Goal: Task Accomplishment & Management: Complete application form

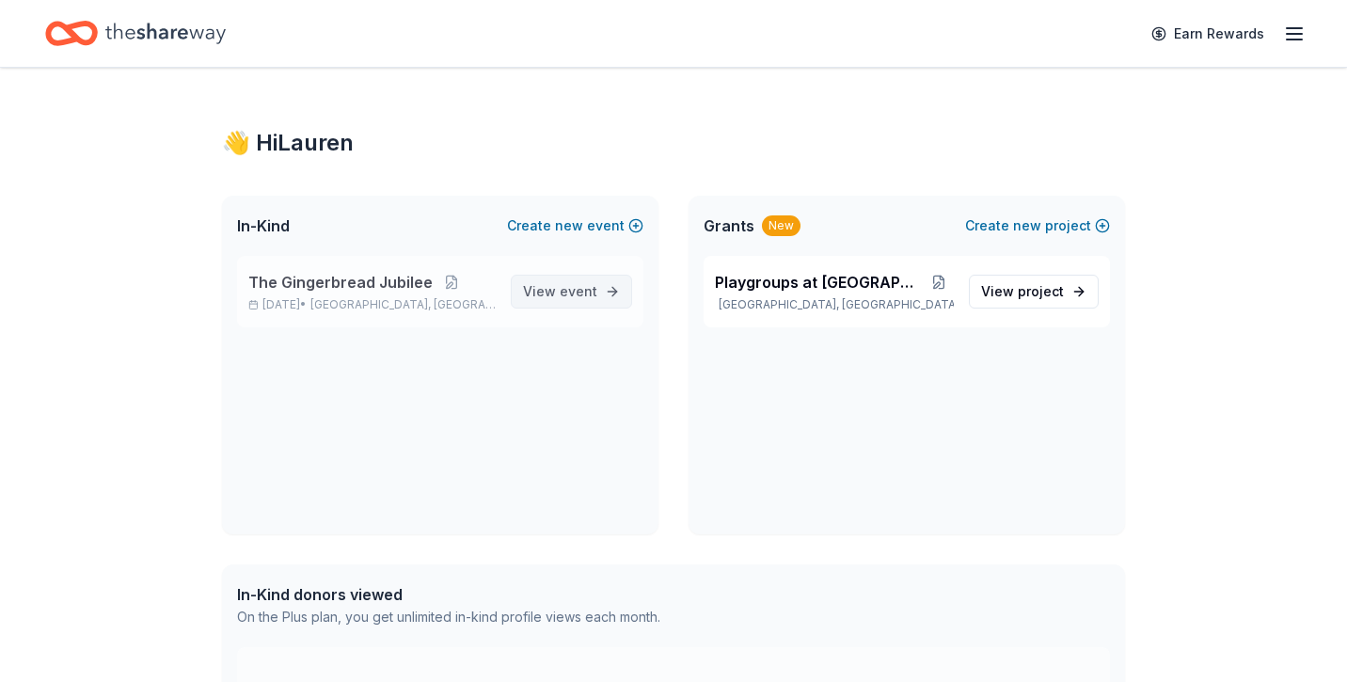
click at [557, 297] on span "View event" at bounding box center [560, 291] width 74 height 23
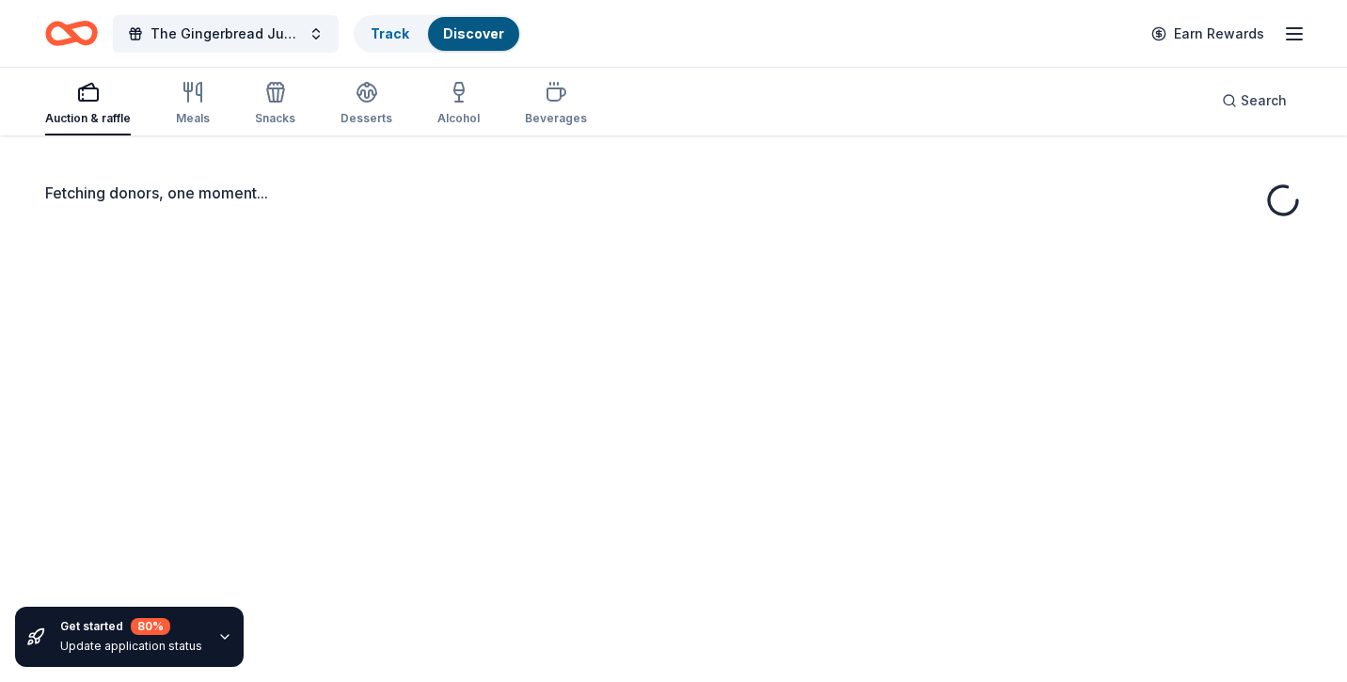
scroll to position [137, 0]
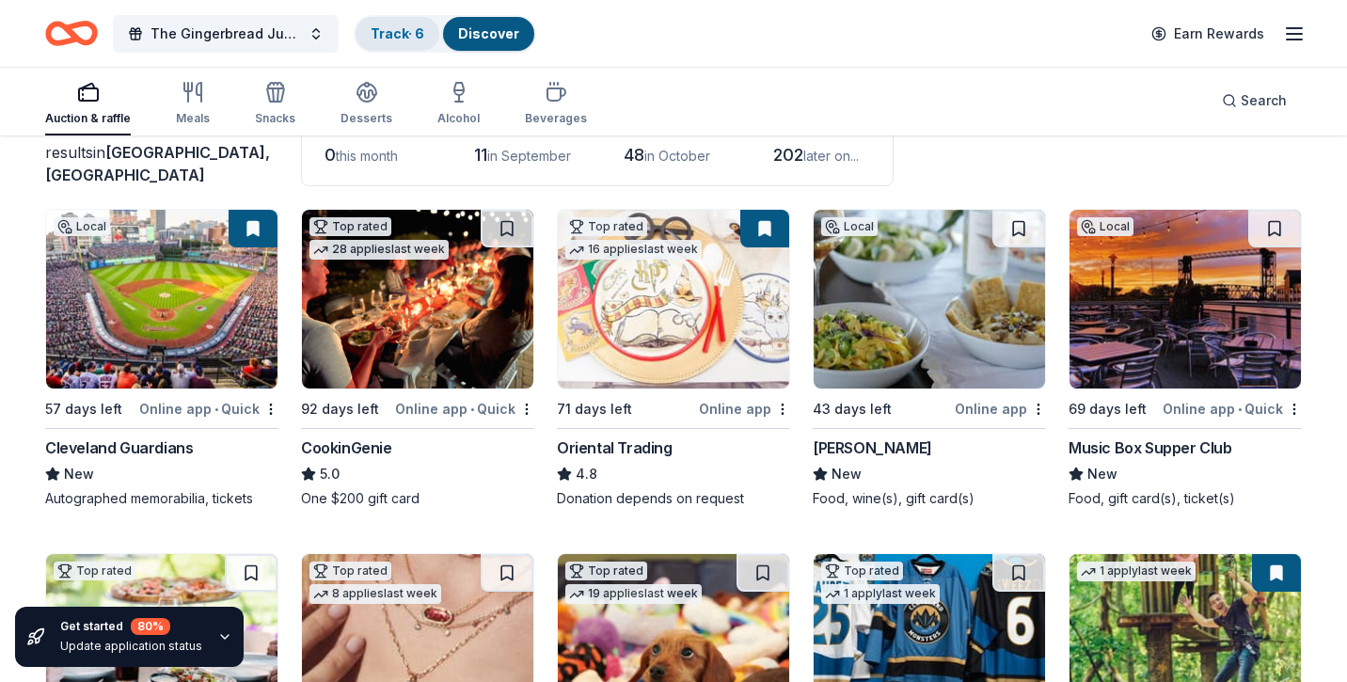
click at [408, 38] on link "Track · 6" at bounding box center [397, 33] width 54 height 16
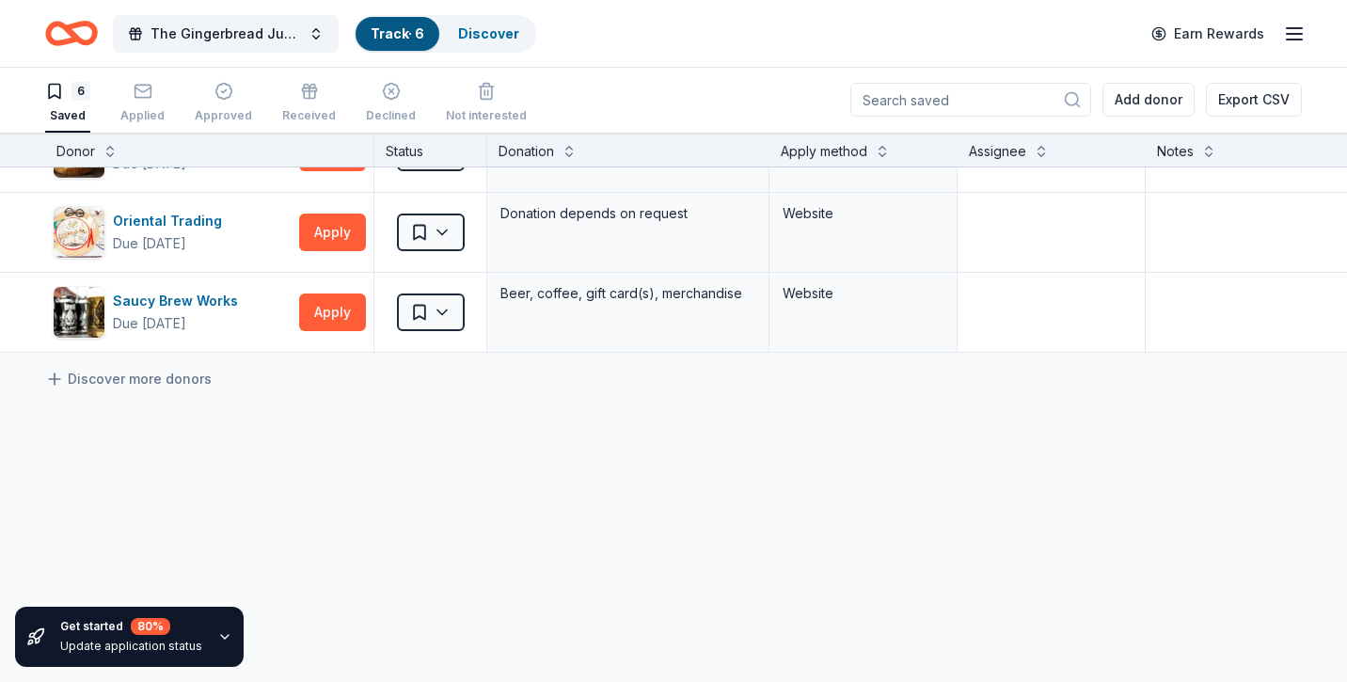
scroll to position [319, 0]
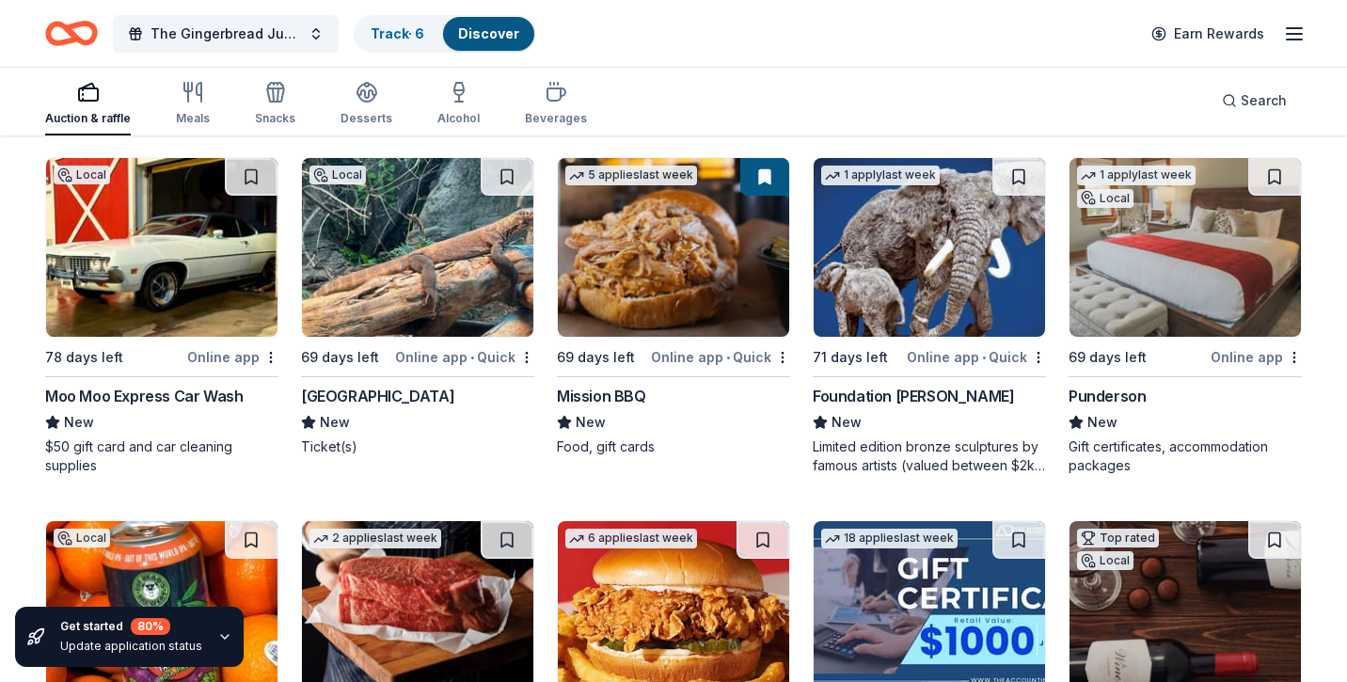
scroll to position [1253, 0]
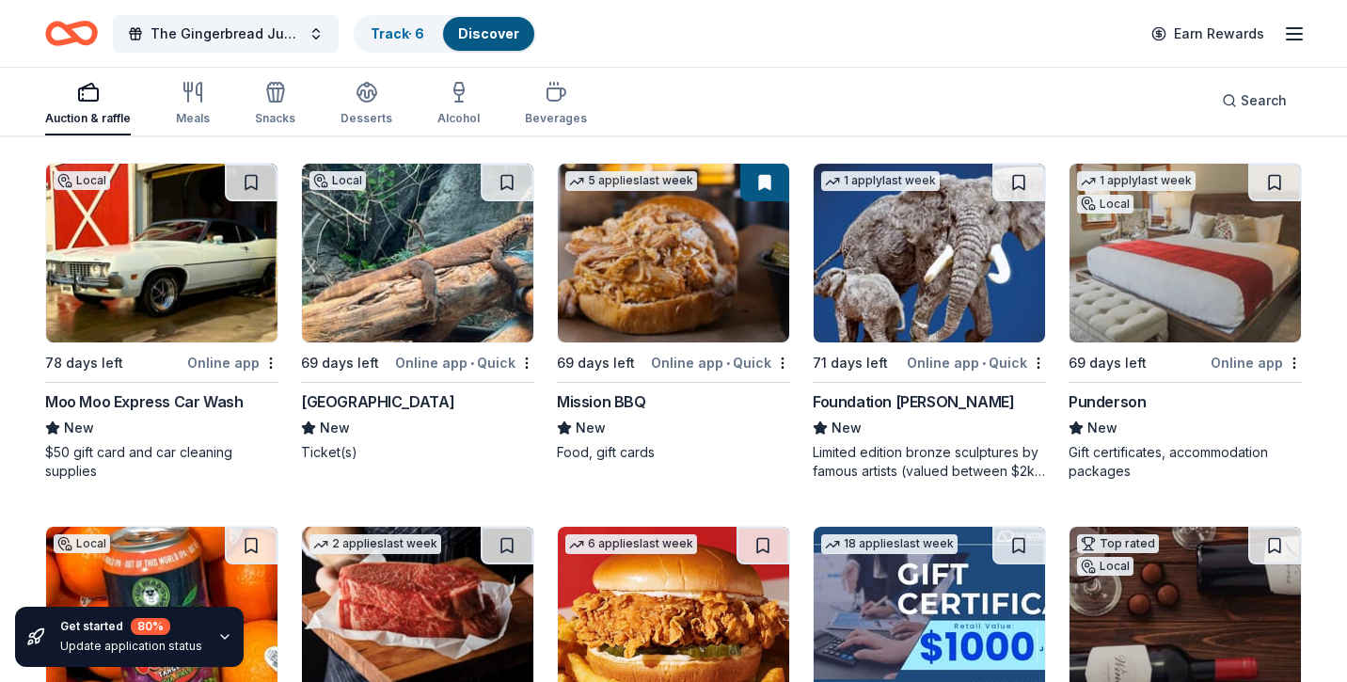
click at [129, 311] on img at bounding box center [161, 253] width 231 height 179
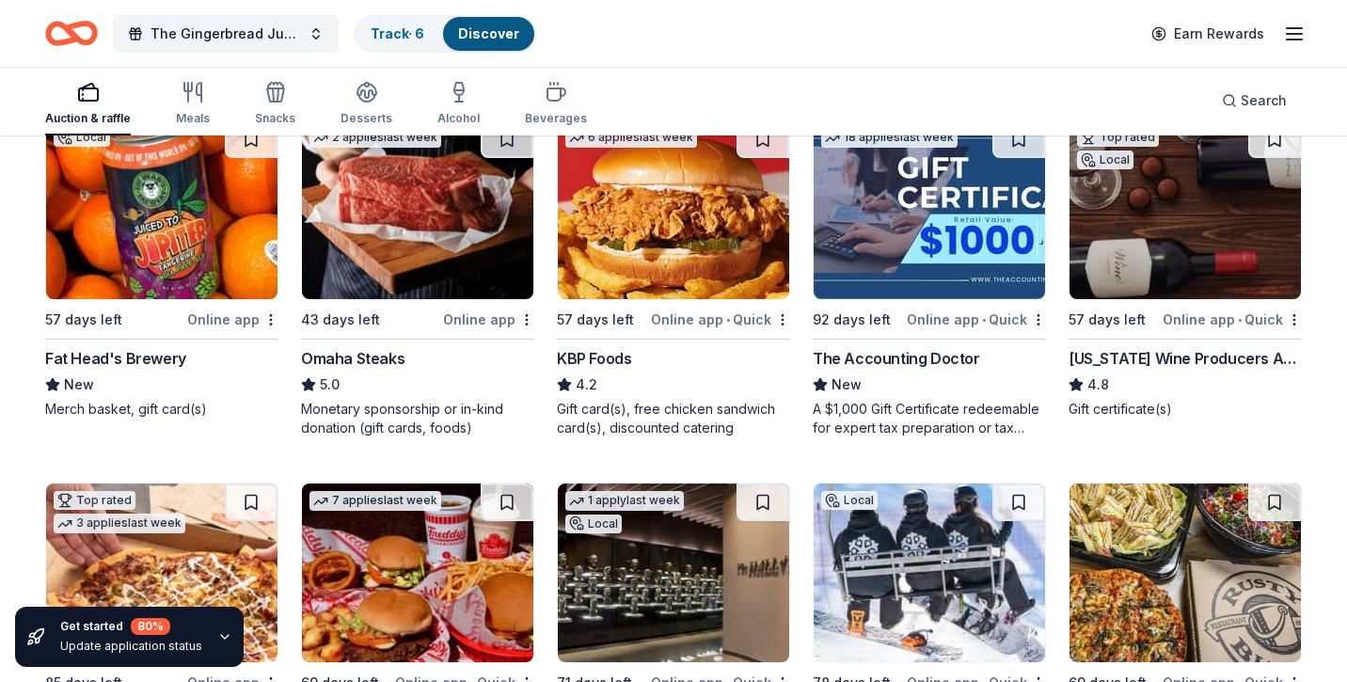
scroll to position [1675, 0]
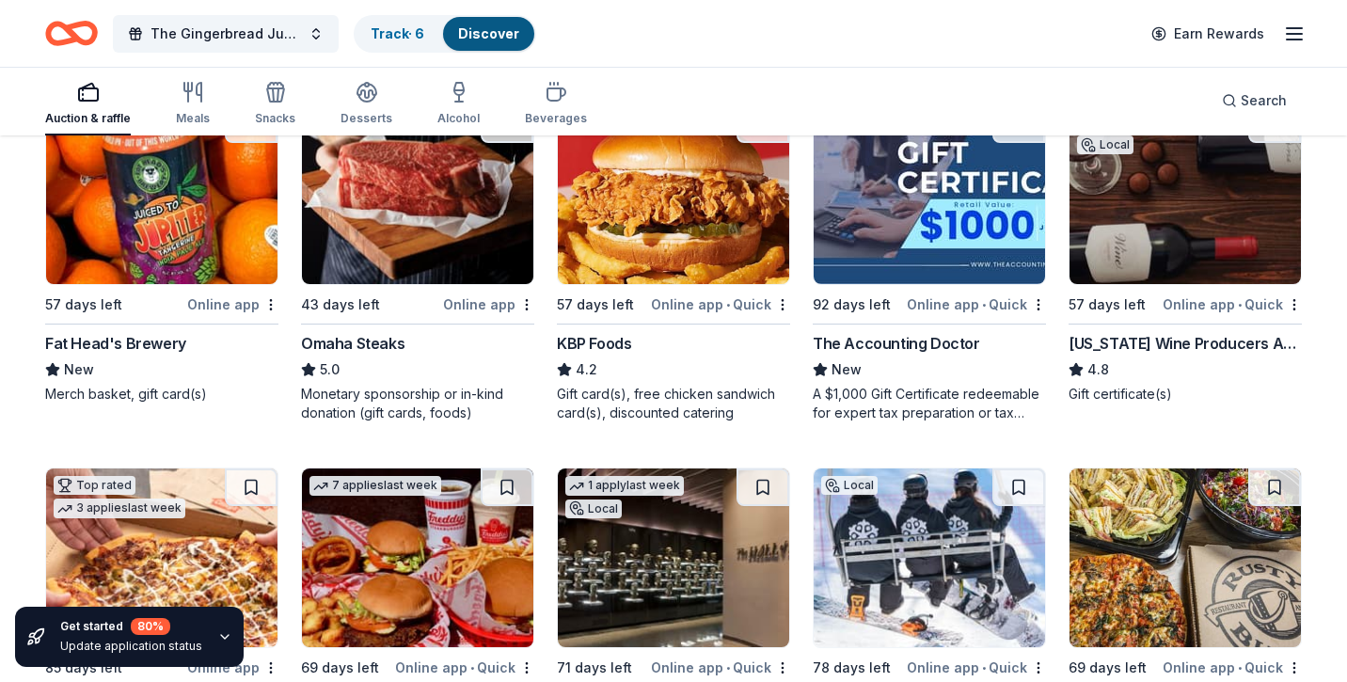
click at [930, 182] on img at bounding box center [928, 194] width 231 height 179
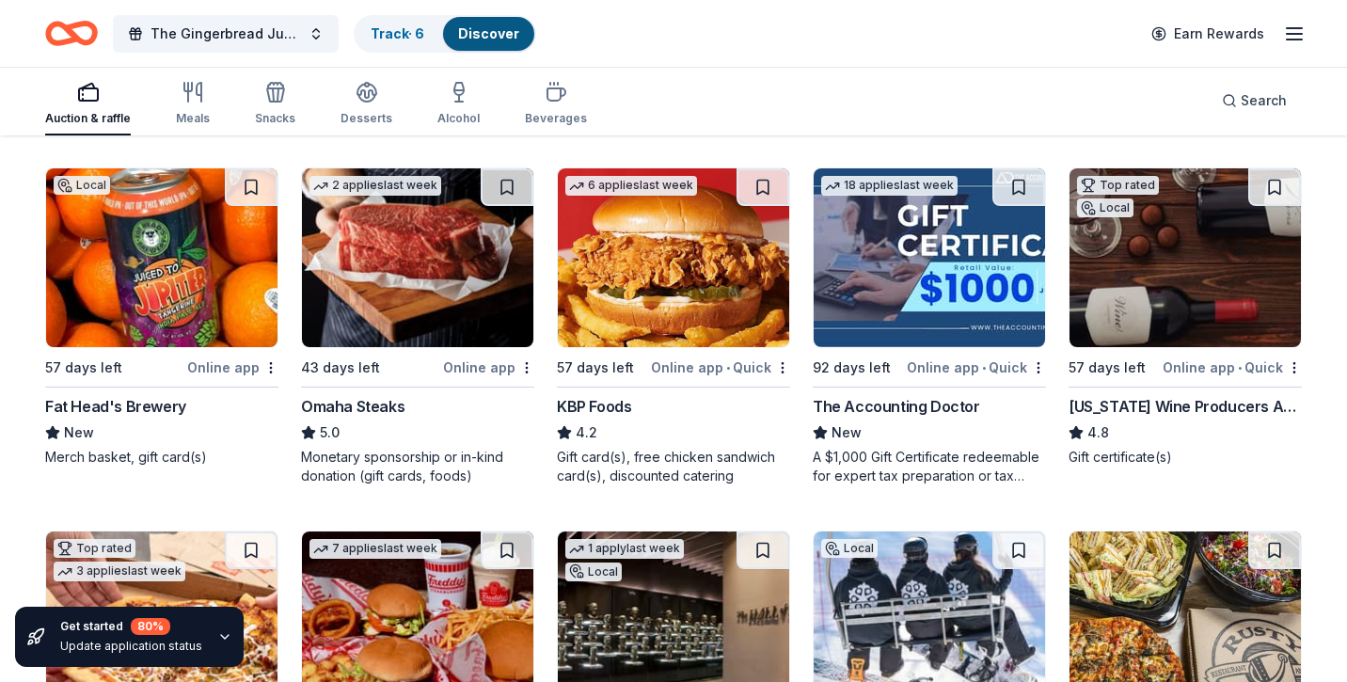
scroll to position [1608, 0]
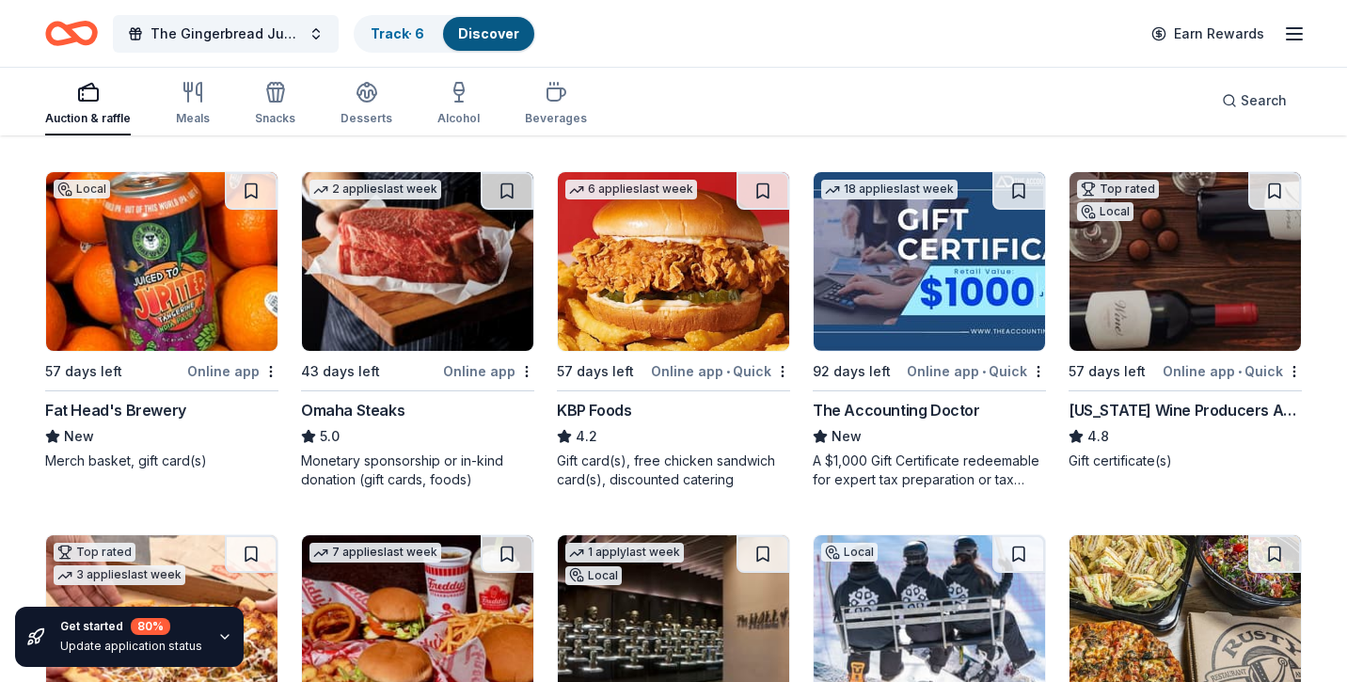
click at [1226, 229] on img at bounding box center [1184, 261] width 231 height 179
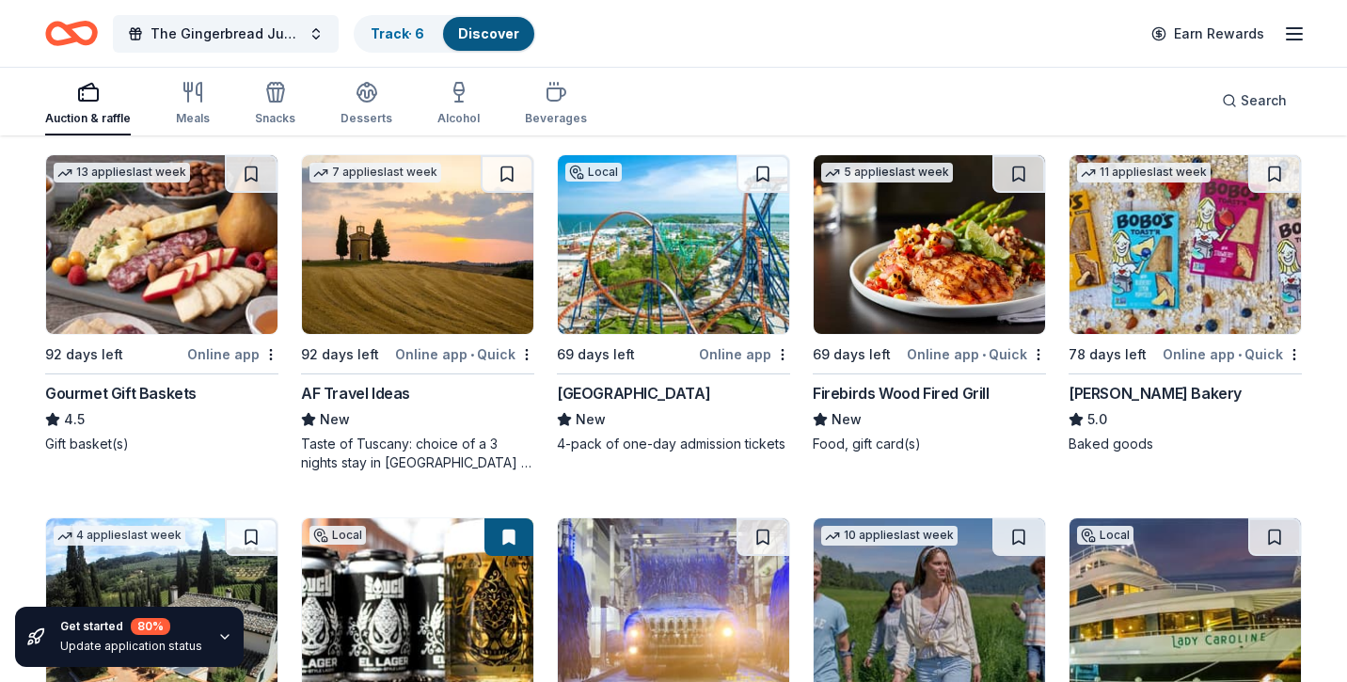
scroll to position [2355, 0]
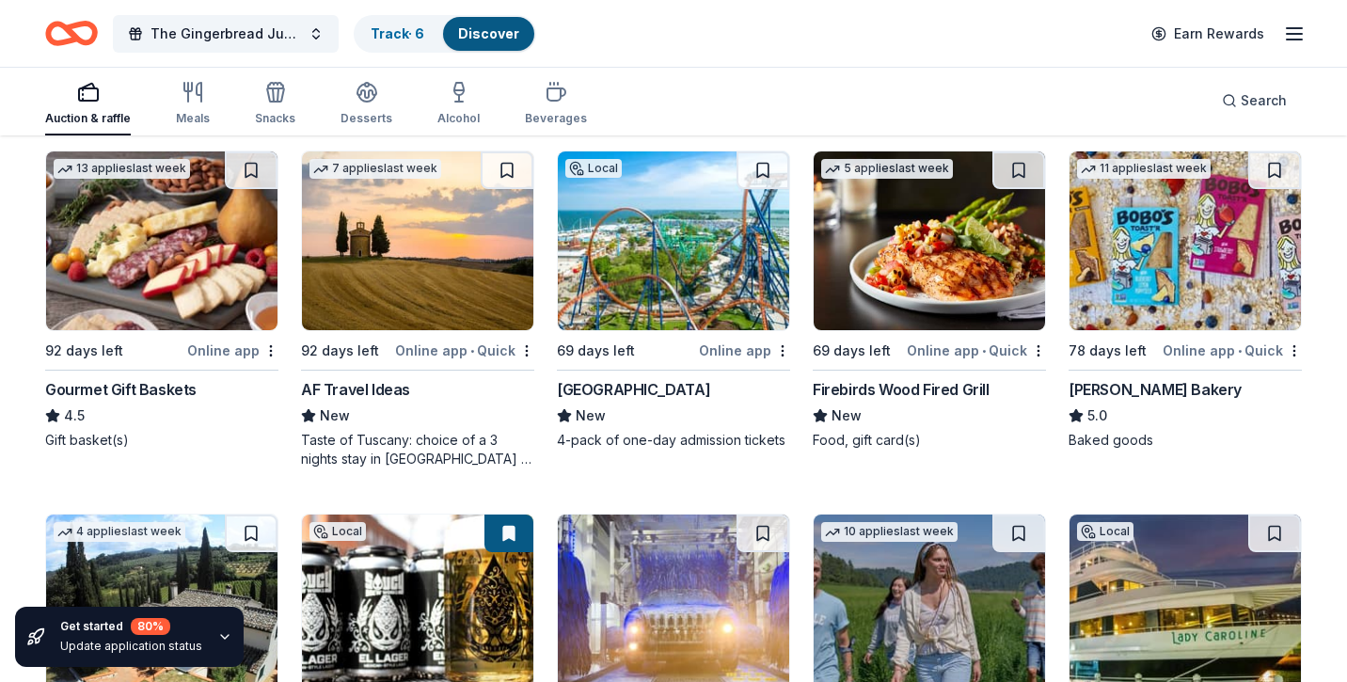
click at [629, 314] on img at bounding box center [673, 240] width 231 height 179
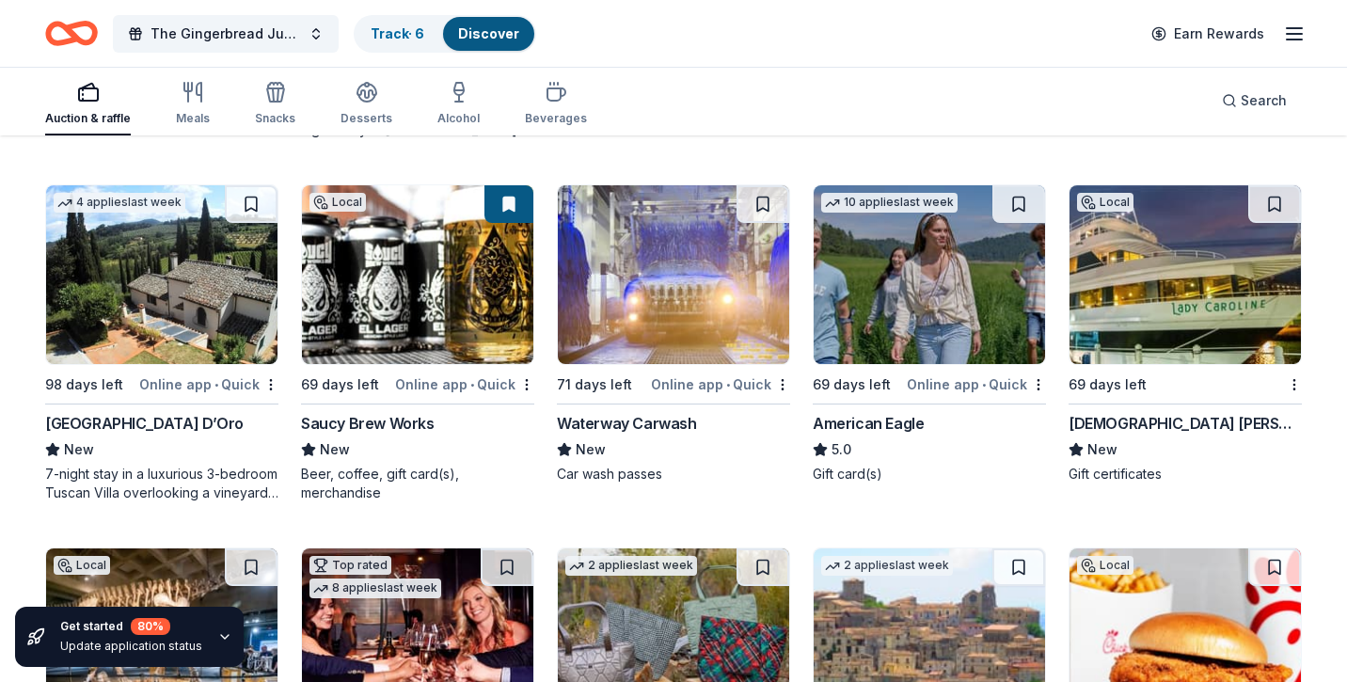
scroll to position [2691, 0]
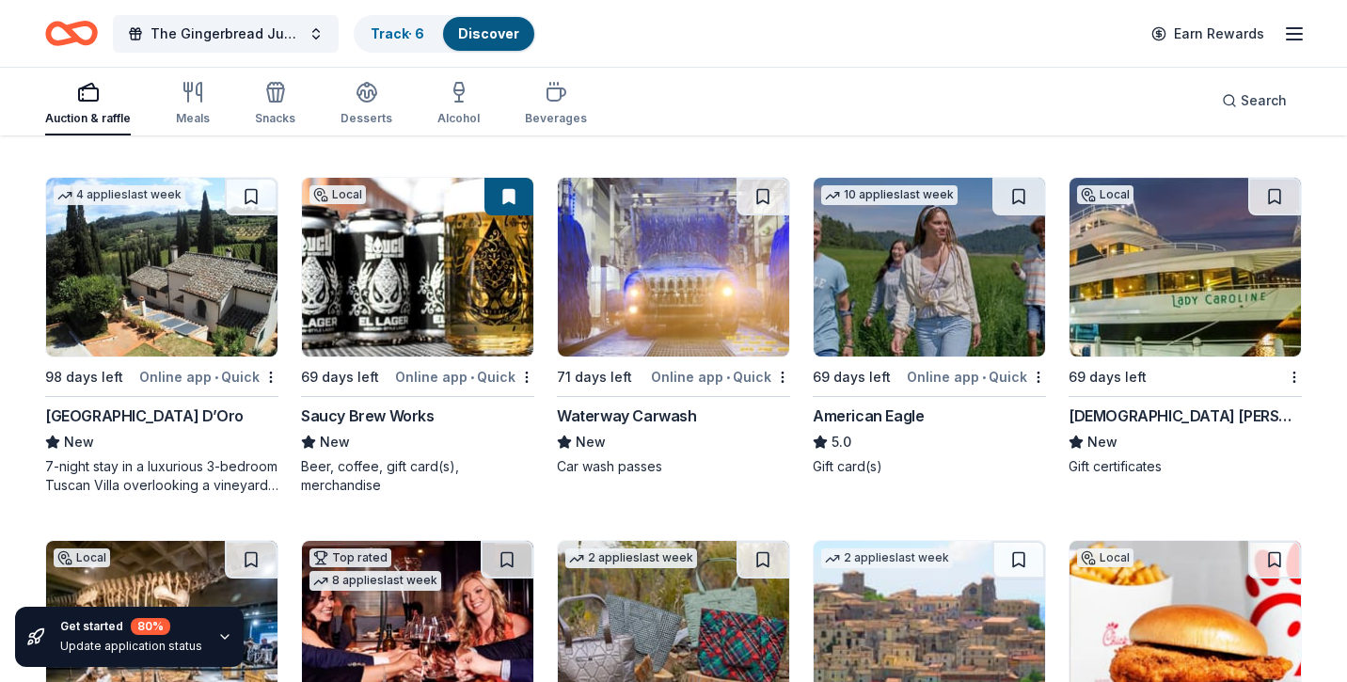
click at [152, 264] on img at bounding box center [161, 267] width 231 height 179
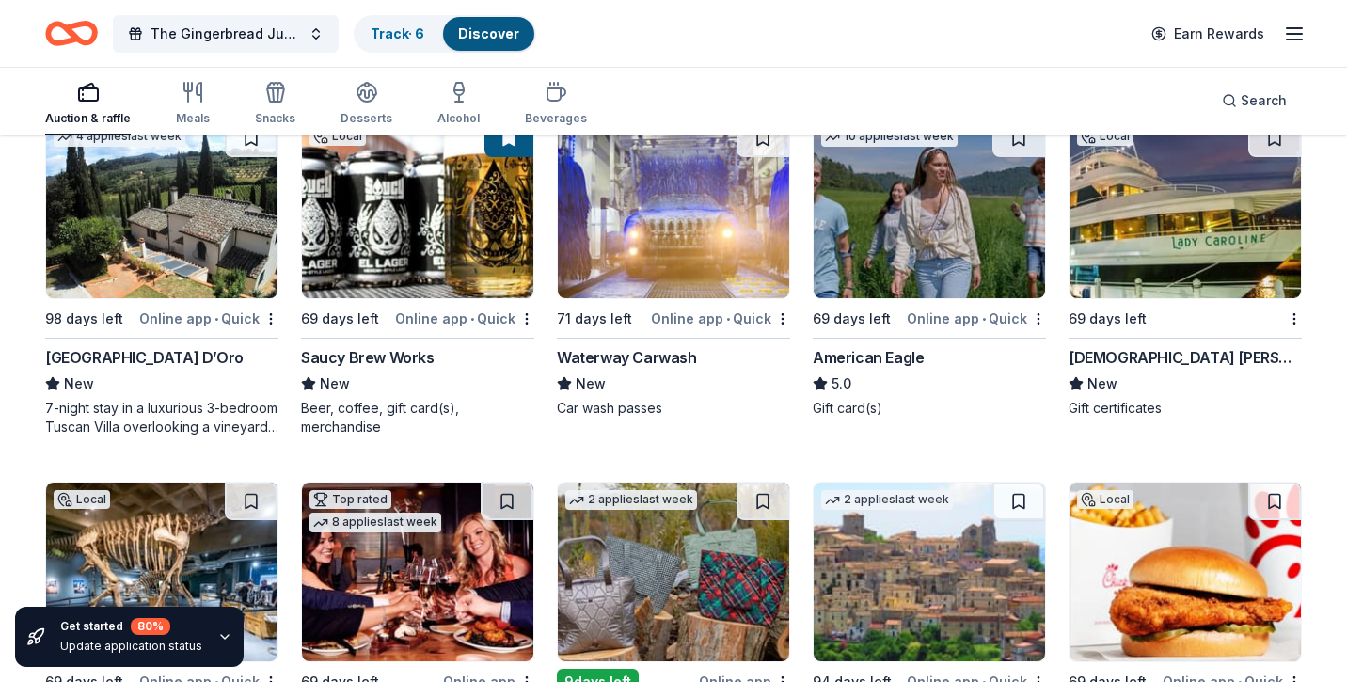
scroll to position [2760, 0]
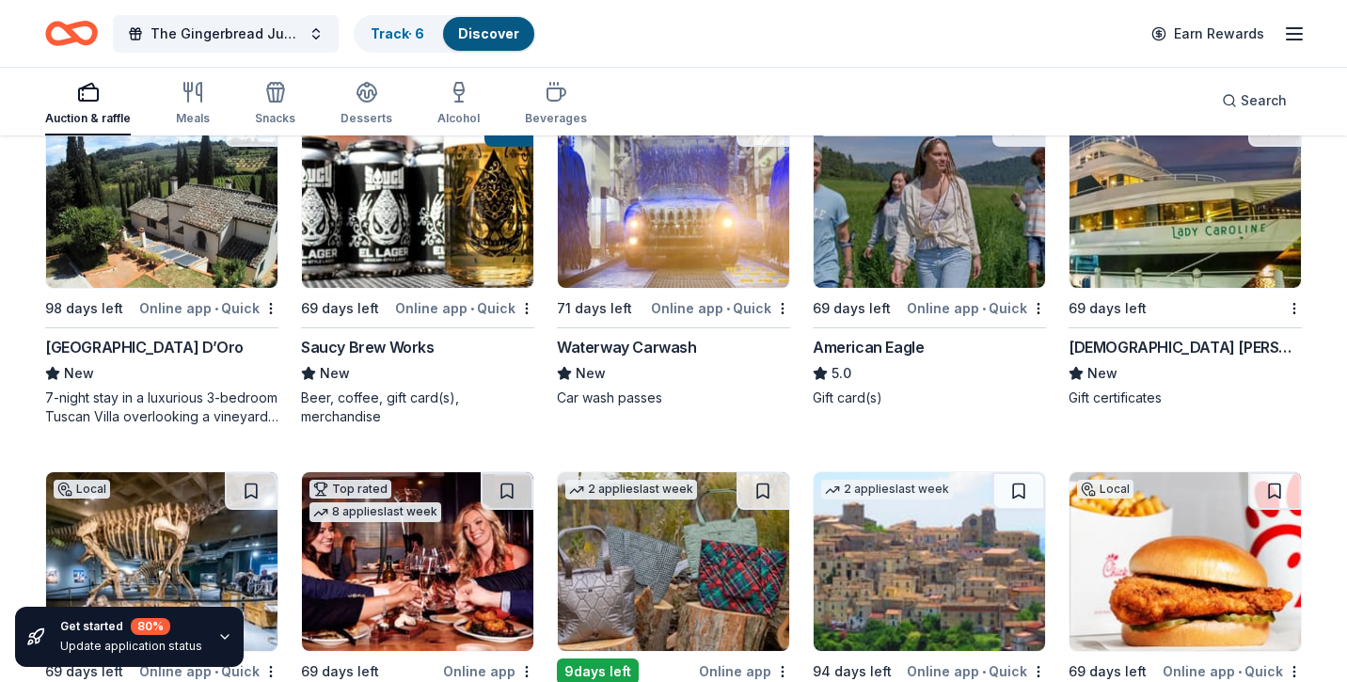
click at [641, 259] on img at bounding box center [673, 198] width 231 height 179
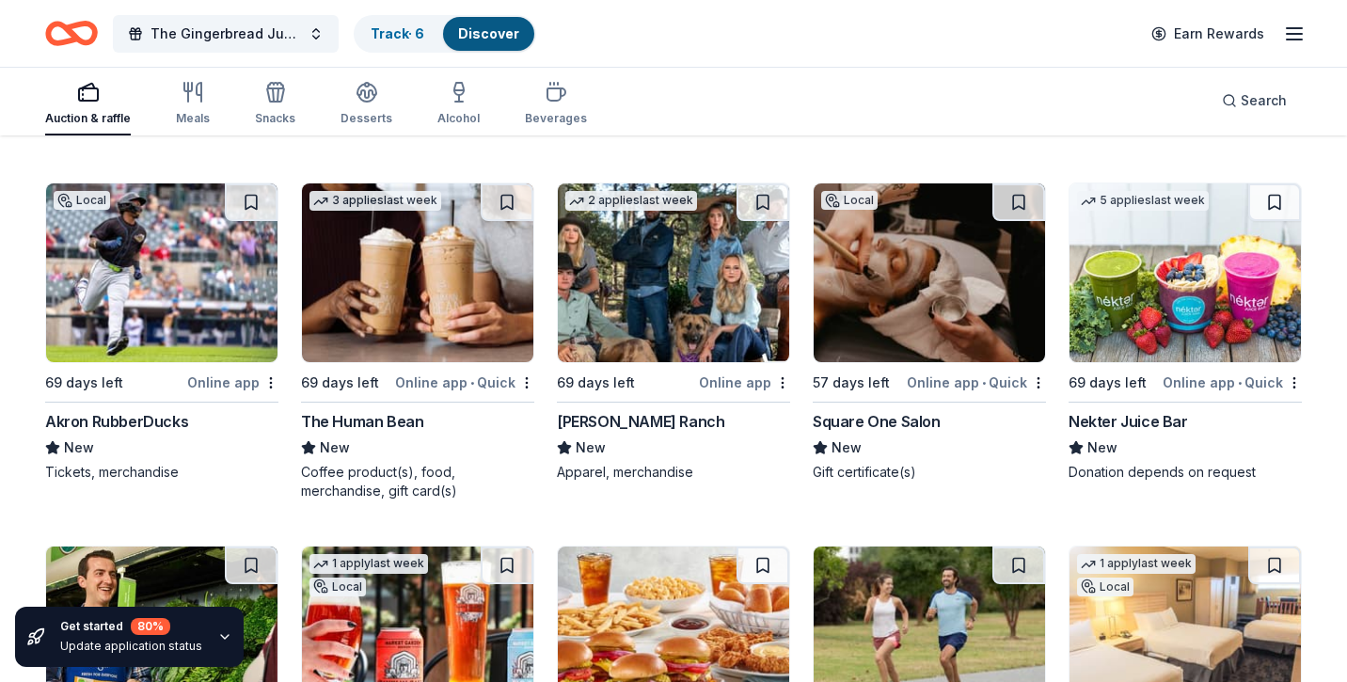
scroll to position [6965, 0]
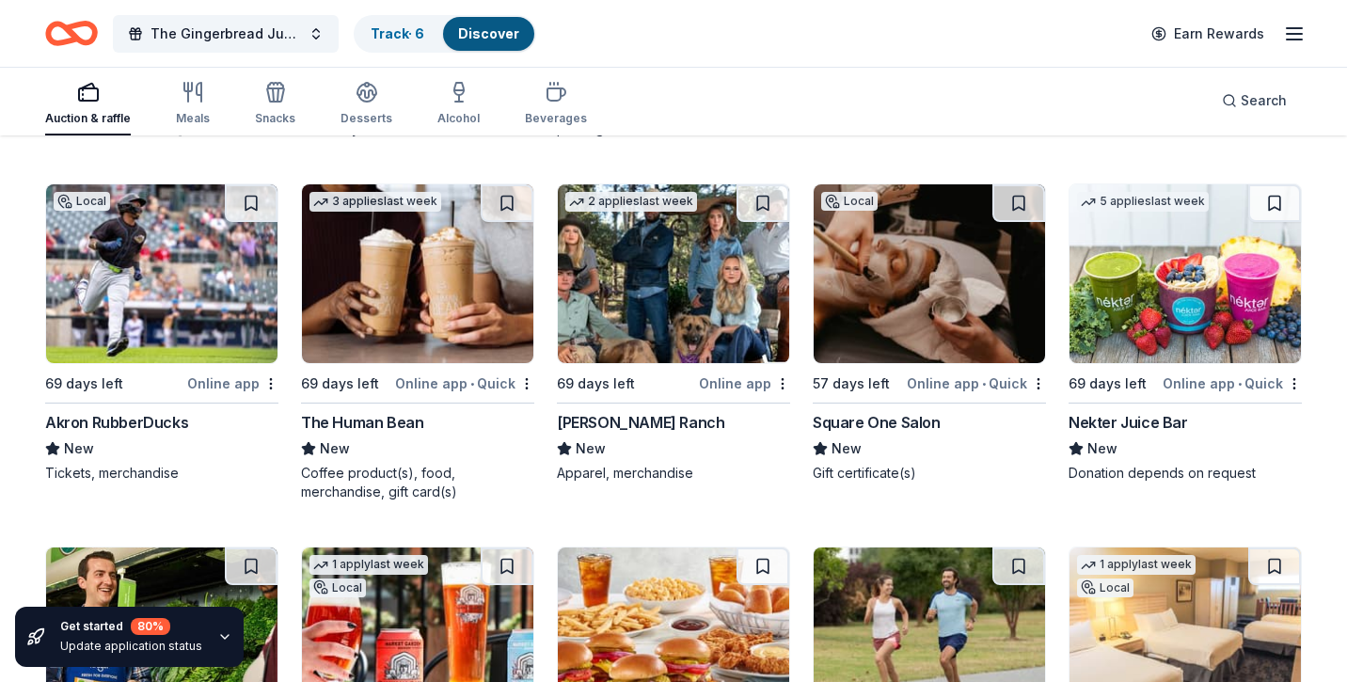
click at [407, 287] on img at bounding box center [417, 273] width 231 height 179
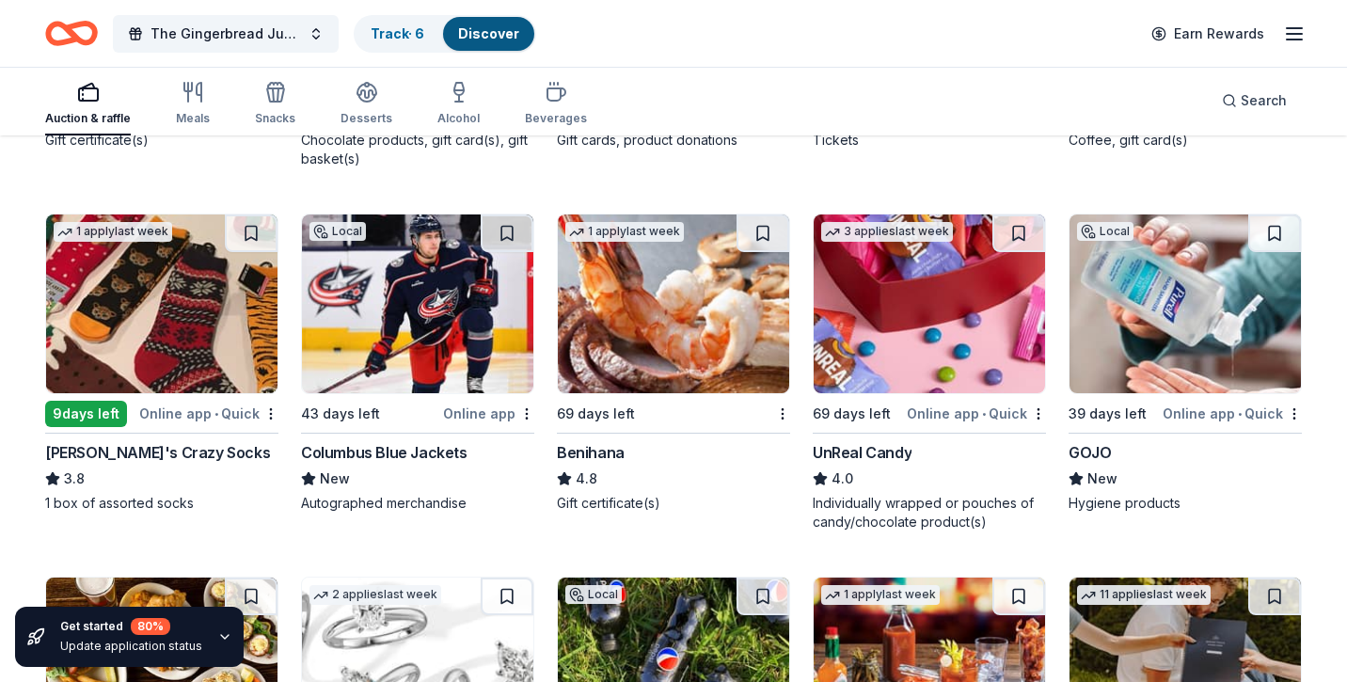
scroll to position [8391, 0]
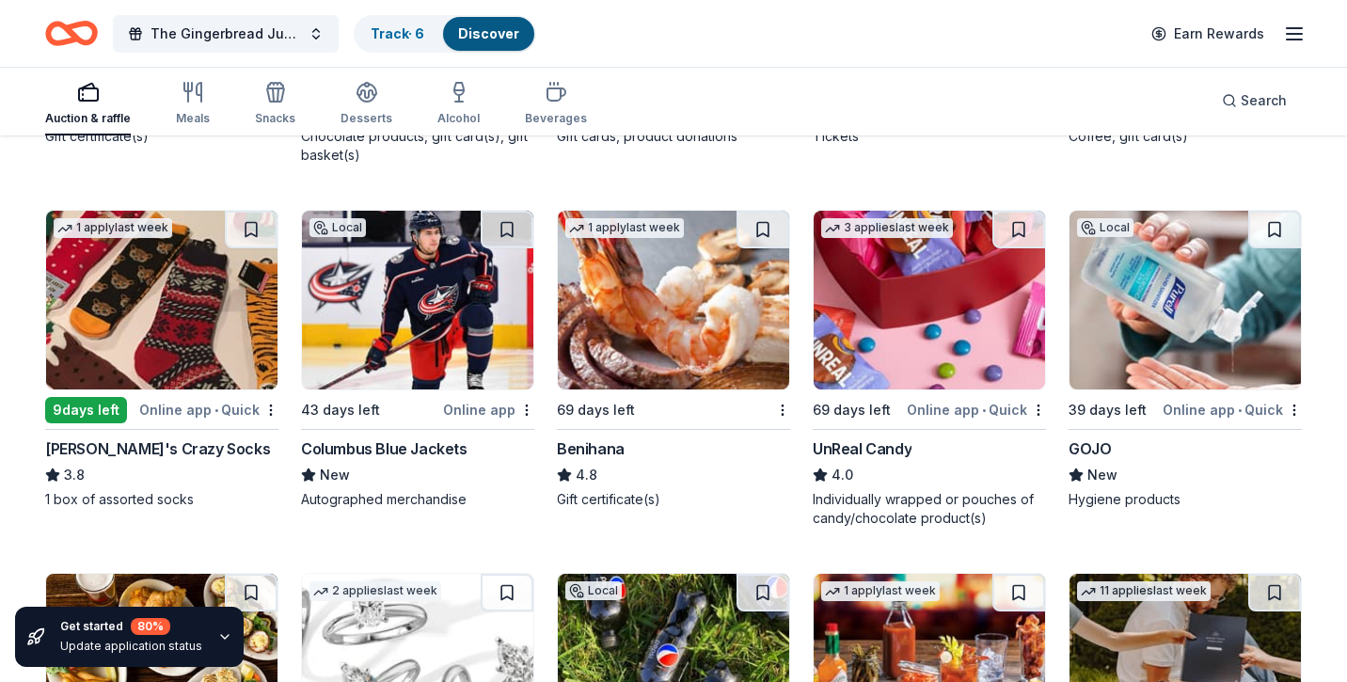
drag, startPoint x: 559, startPoint y: 108, endPoint x: 586, endPoint y: 63, distance: 52.7
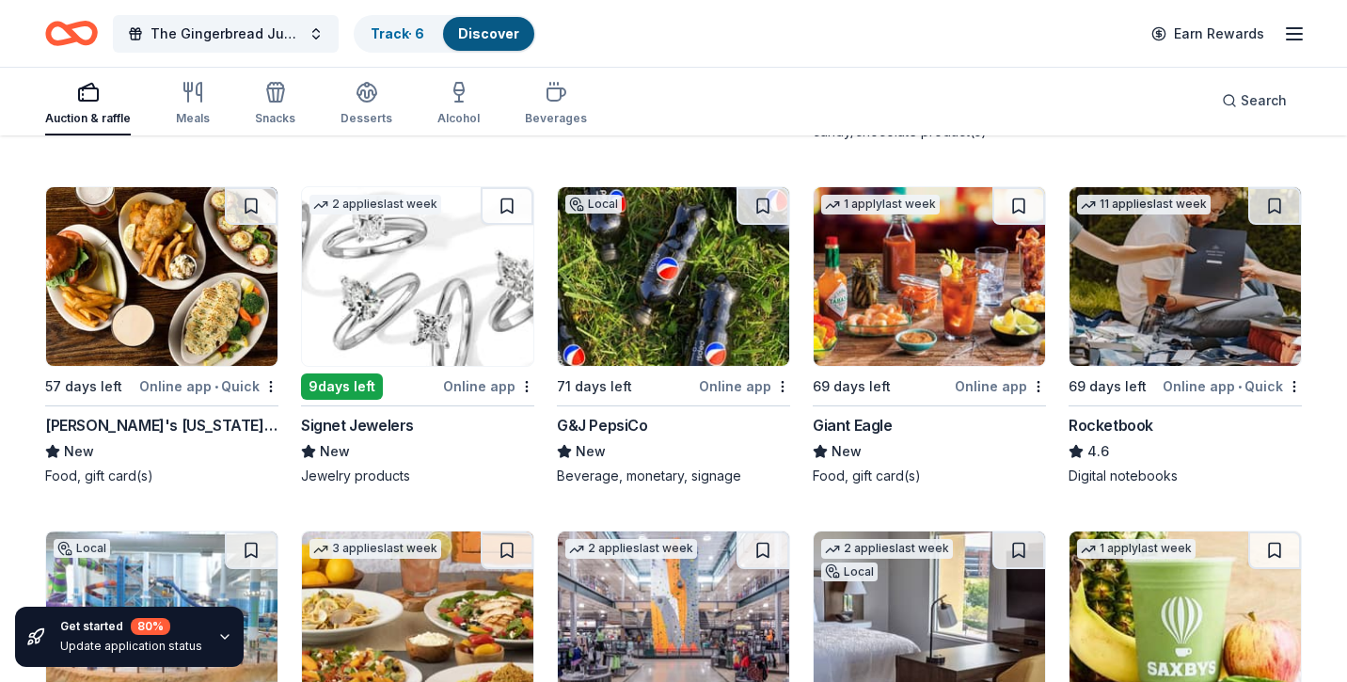
scroll to position [8778, 0]
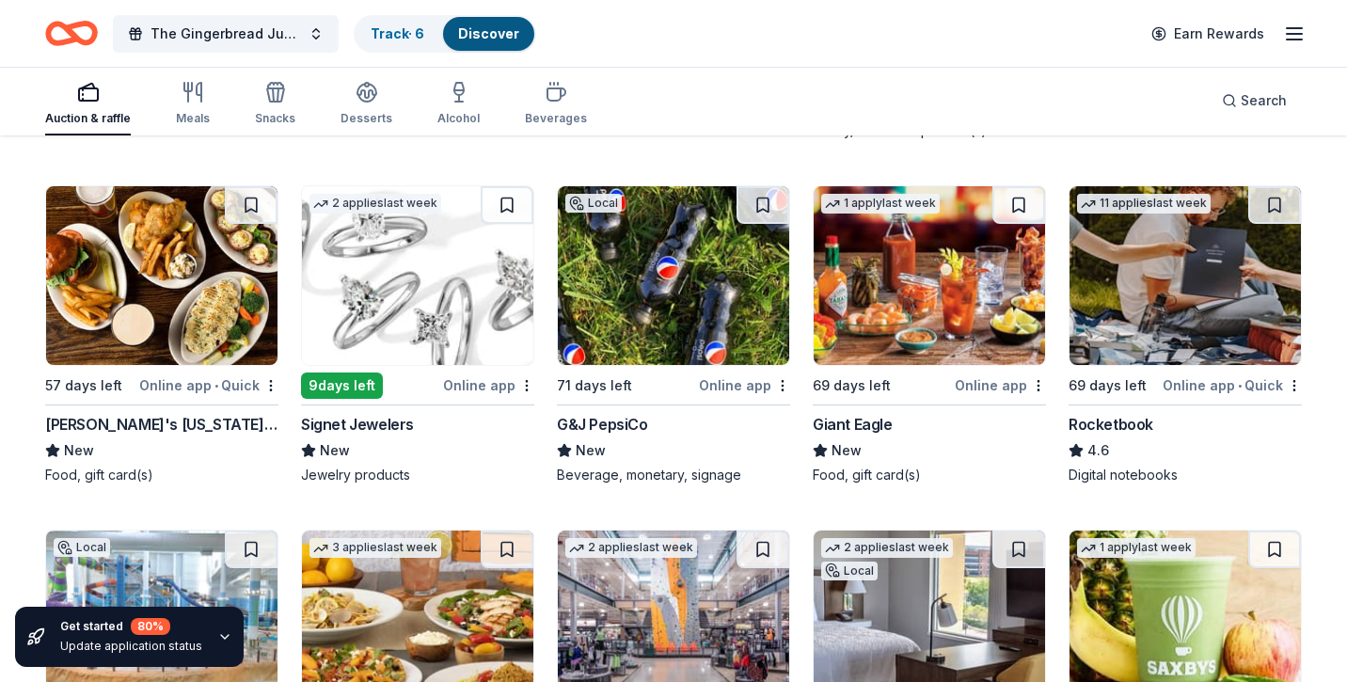
click at [940, 217] on img at bounding box center [928, 275] width 231 height 179
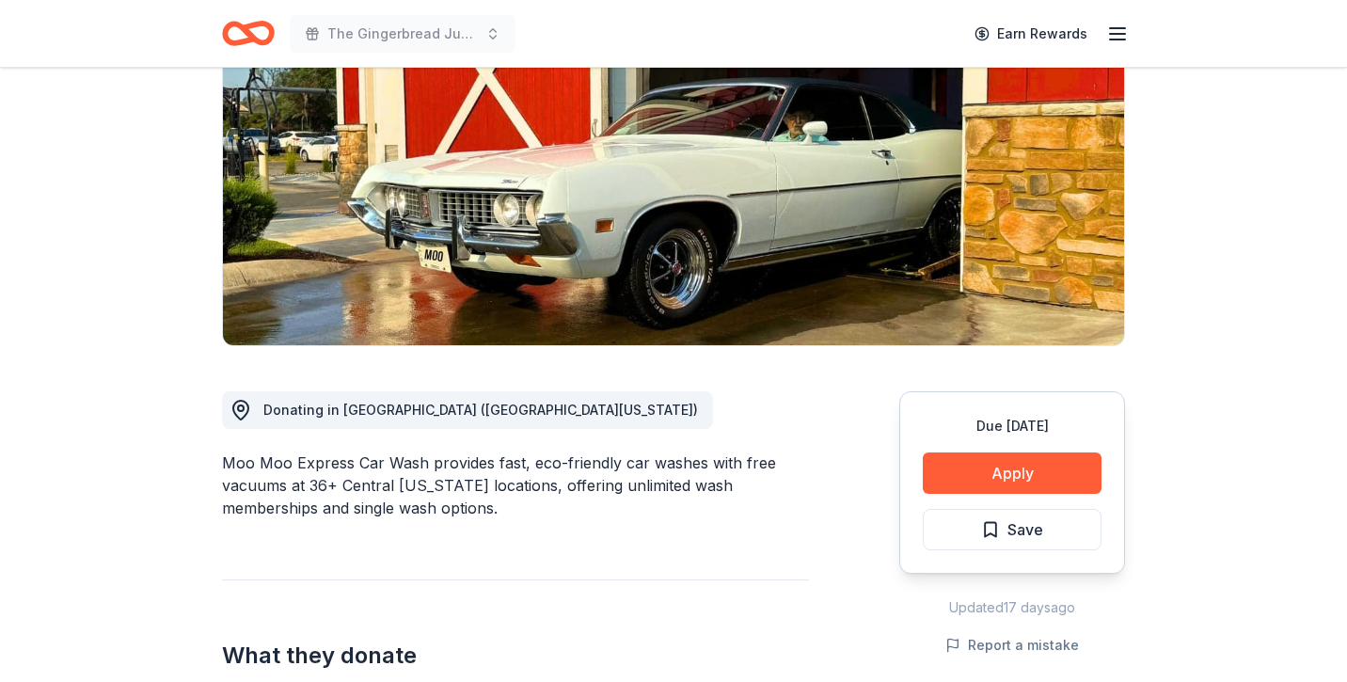
scroll to position [229, 0]
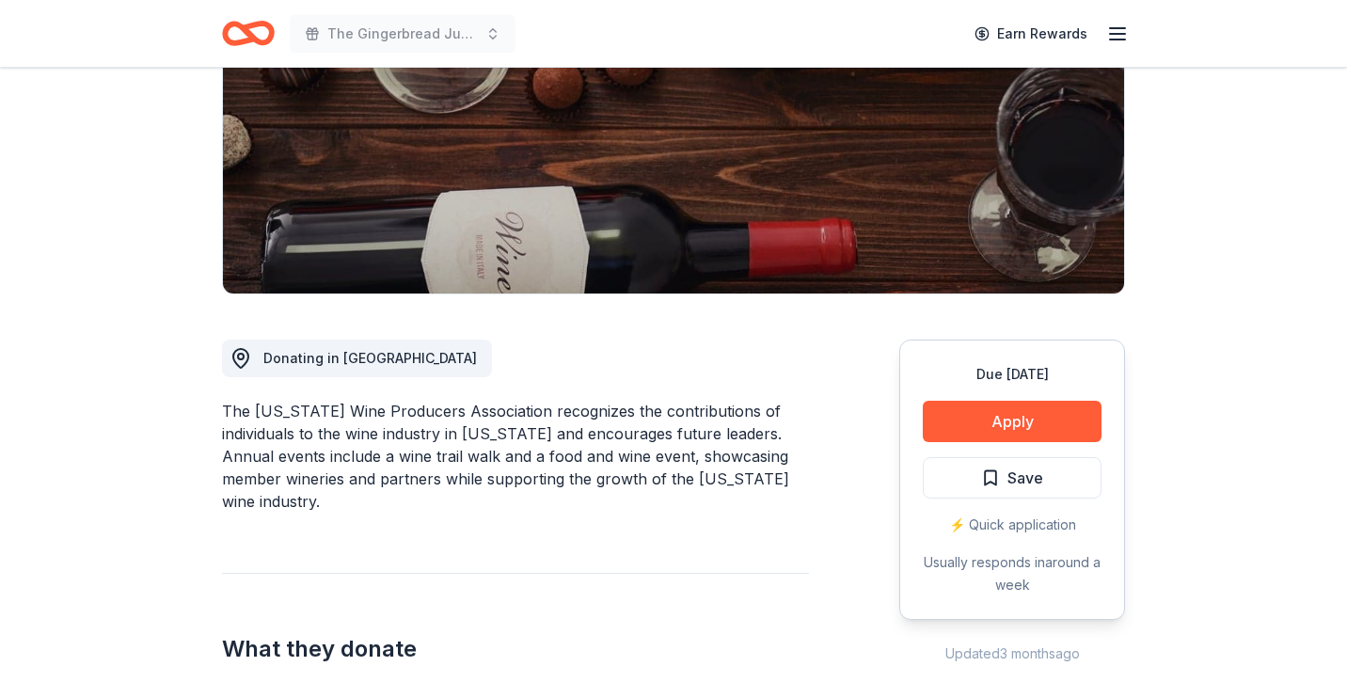
scroll to position [329, 0]
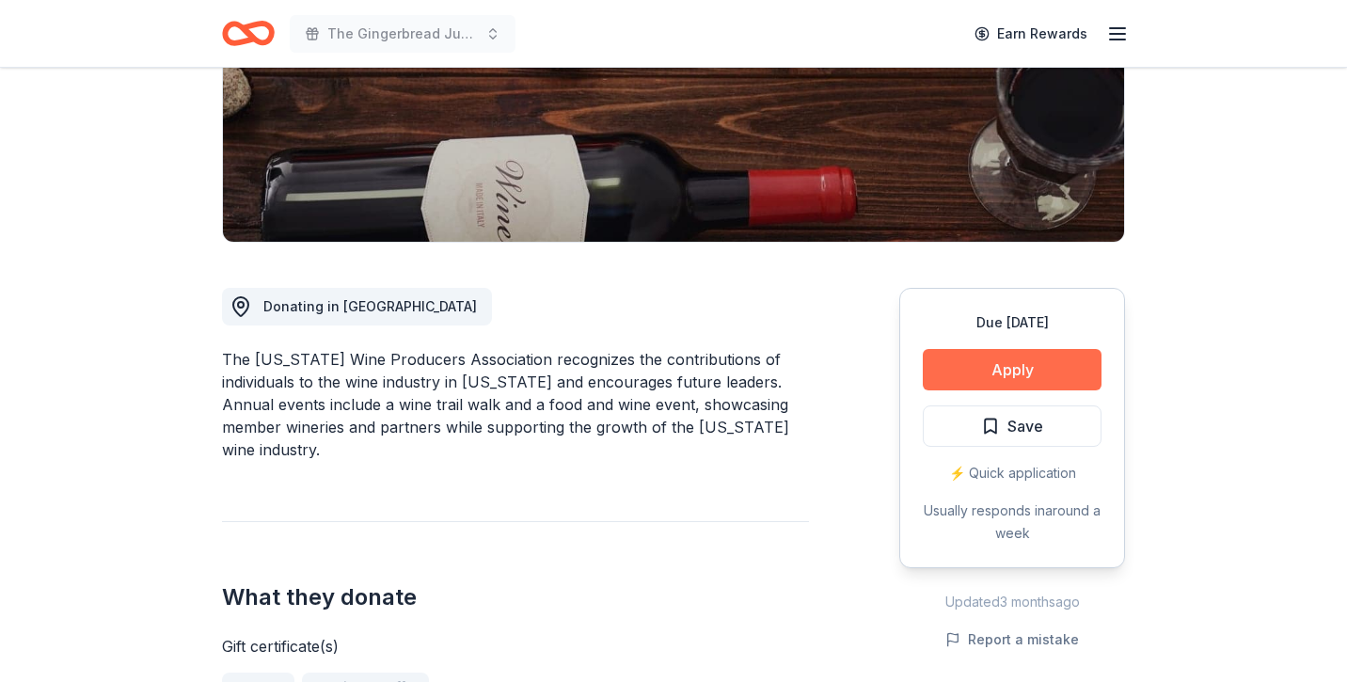
click at [985, 369] on button "Apply" at bounding box center [1011, 369] width 179 height 41
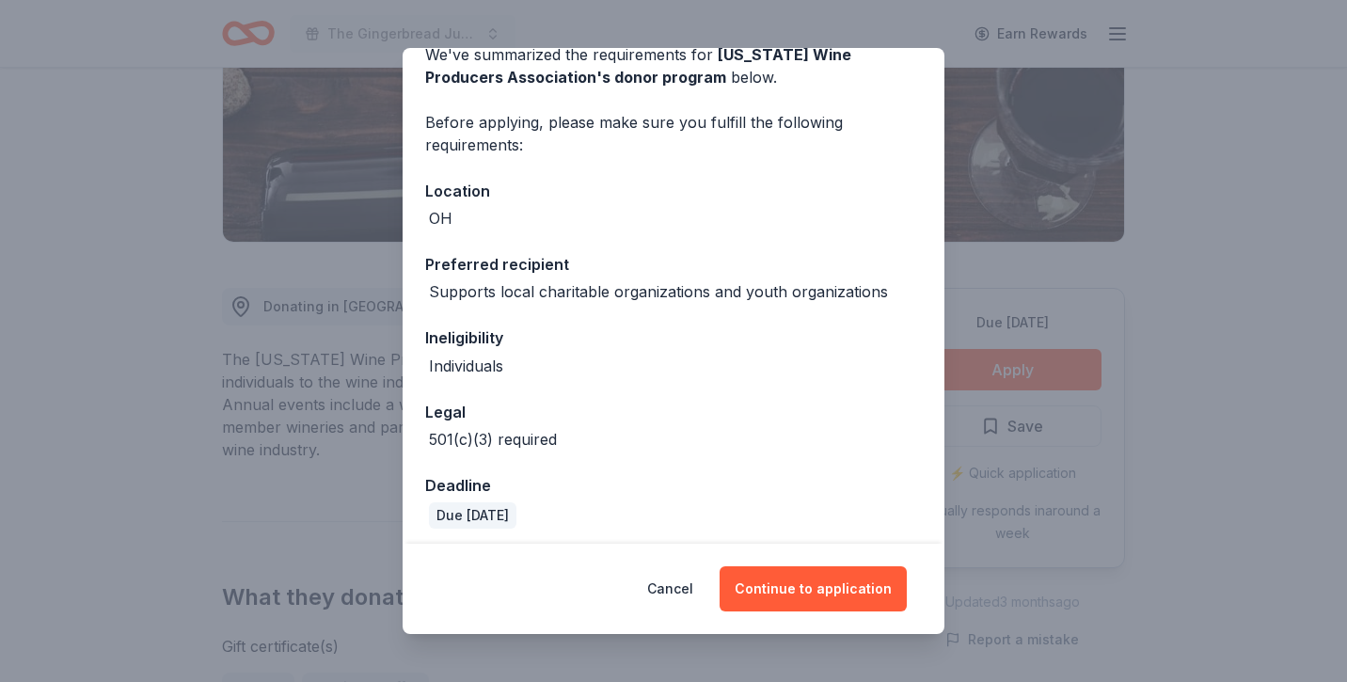
scroll to position [102, 0]
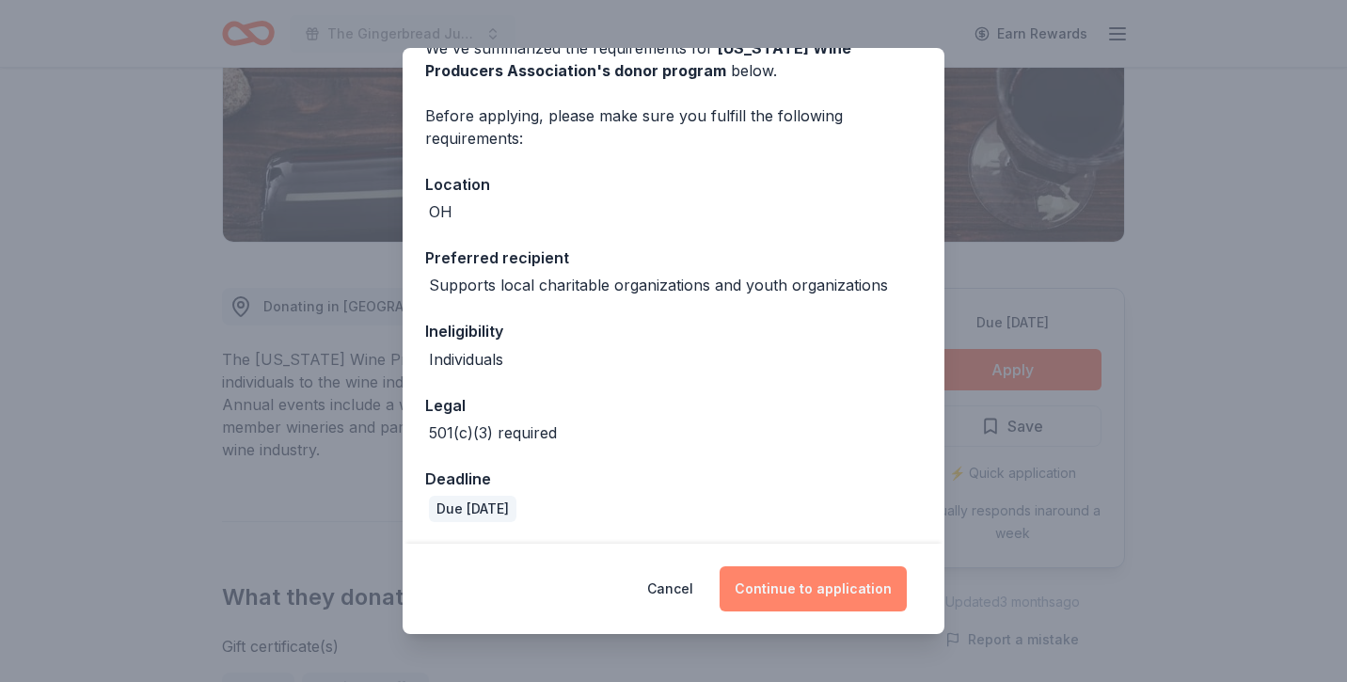
click at [779, 598] on button "Continue to application" at bounding box center [812, 588] width 187 height 45
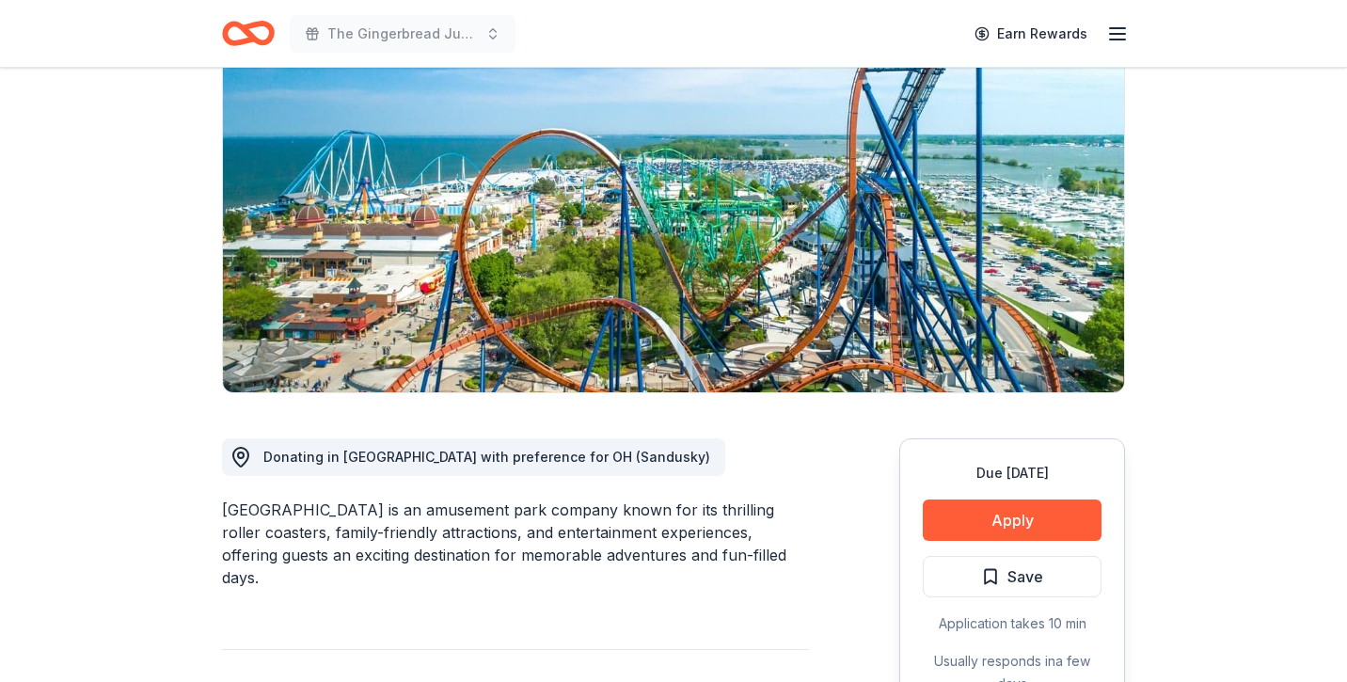
scroll to position [331, 0]
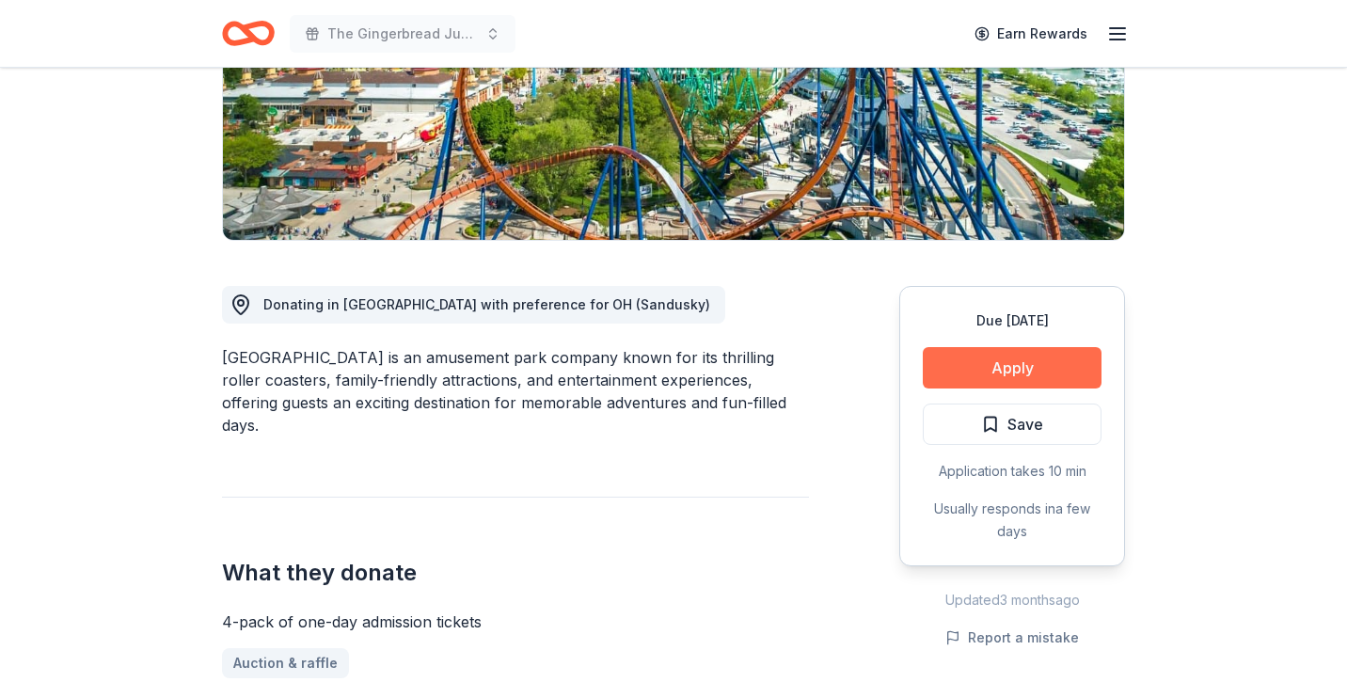
click at [938, 365] on button "Apply" at bounding box center [1011, 367] width 179 height 41
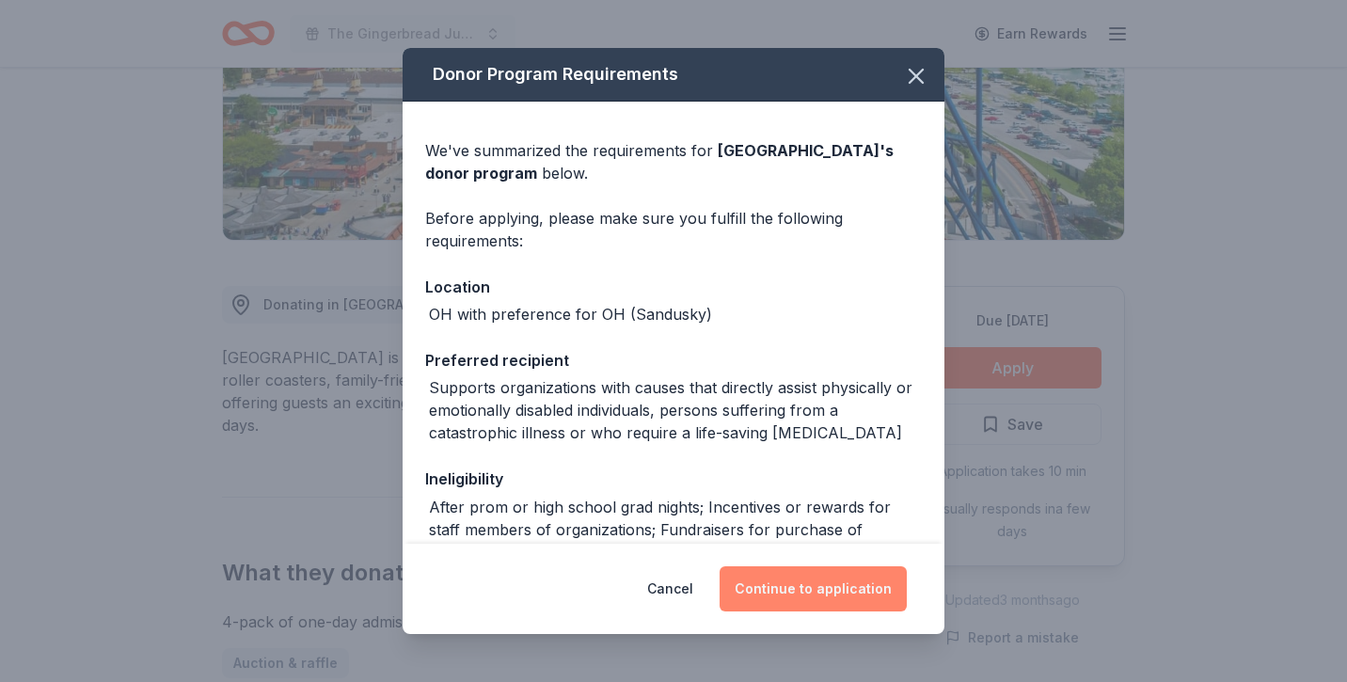
click at [818, 594] on button "Continue to application" at bounding box center [812, 588] width 187 height 45
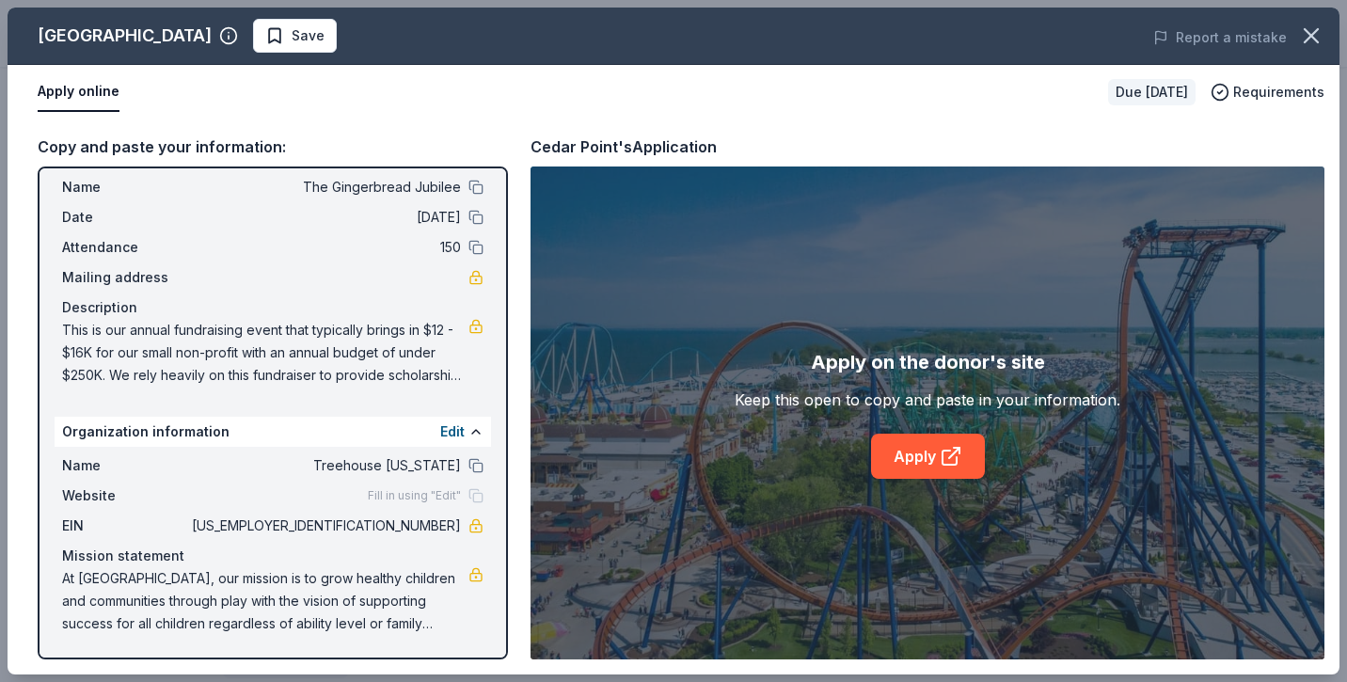
scroll to position [45, 0]
click at [939, 461] on icon at bounding box center [950, 456] width 23 height 23
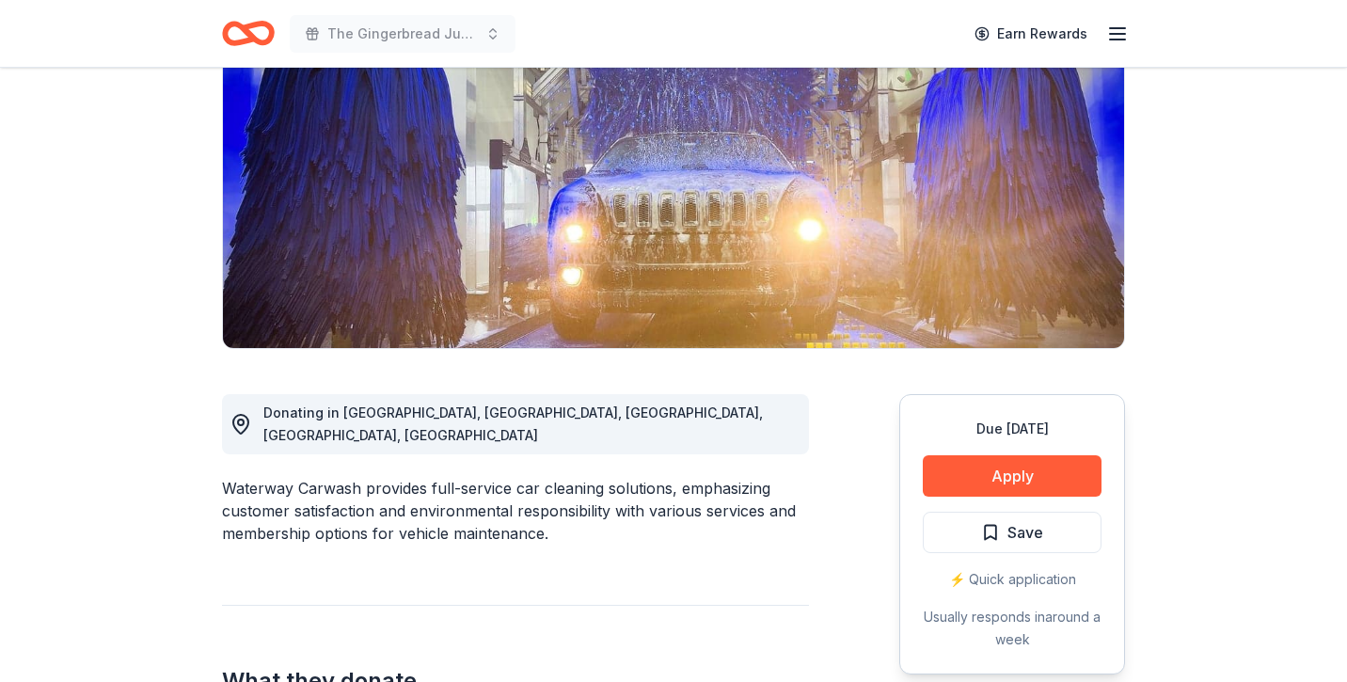
scroll to position [262, 0]
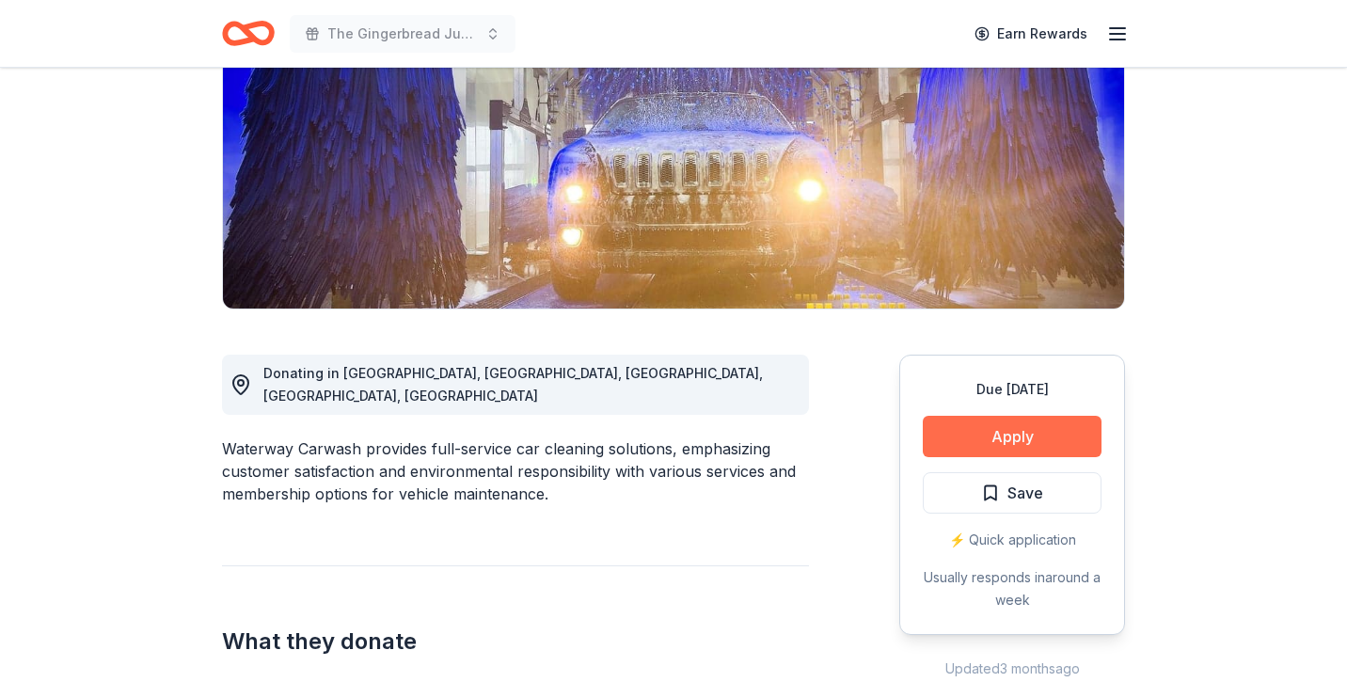
click at [955, 423] on button "Apply" at bounding box center [1011, 436] width 179 height 41
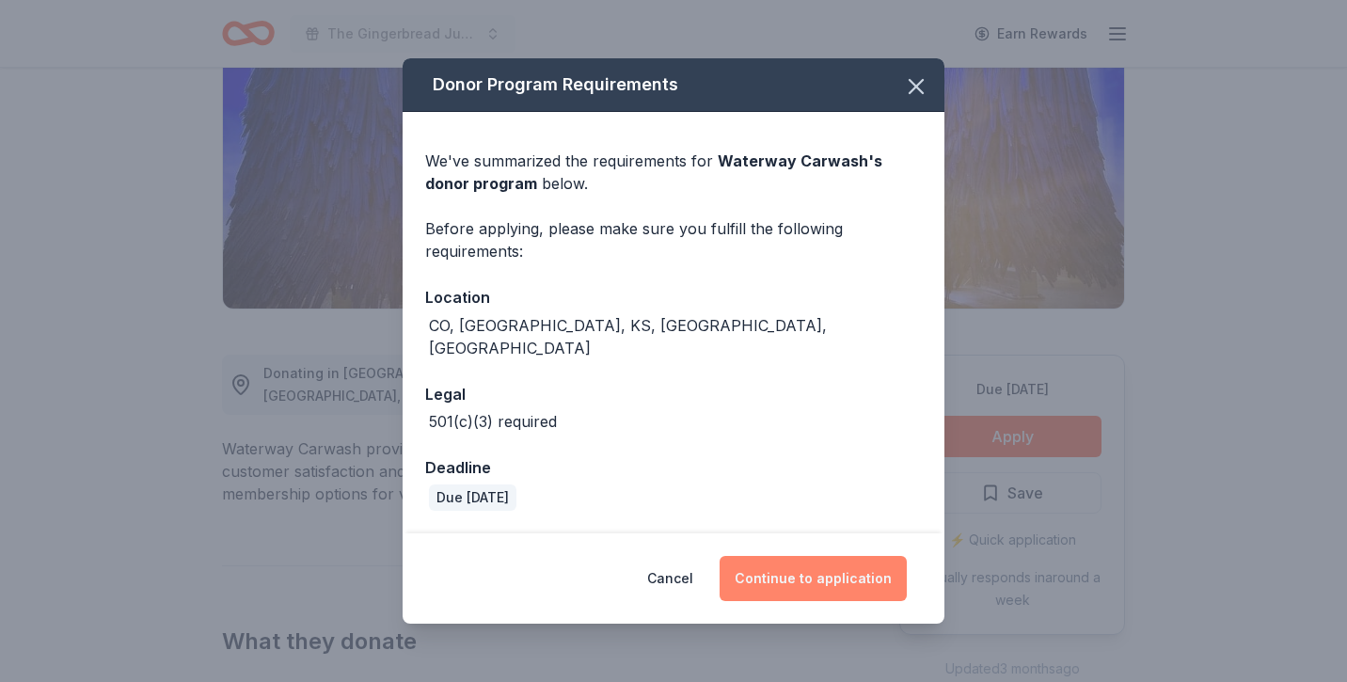
click at [866, 560] on button "Continue to application" at bounding box center [812, 578] width 187 height 45
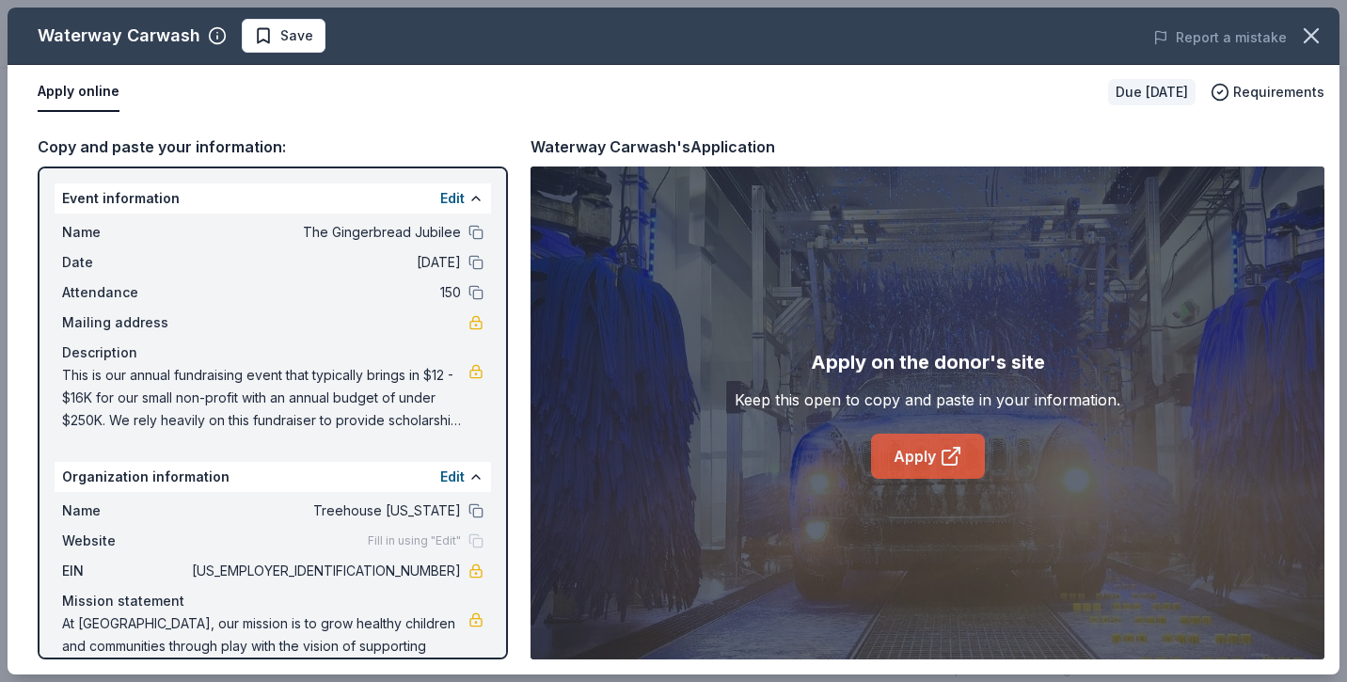
click at [916, 449] on link "Apply" at bounding box center [928, 456] width 114 height 45
